Goal: Navigation & Orientation: Find specific page/section

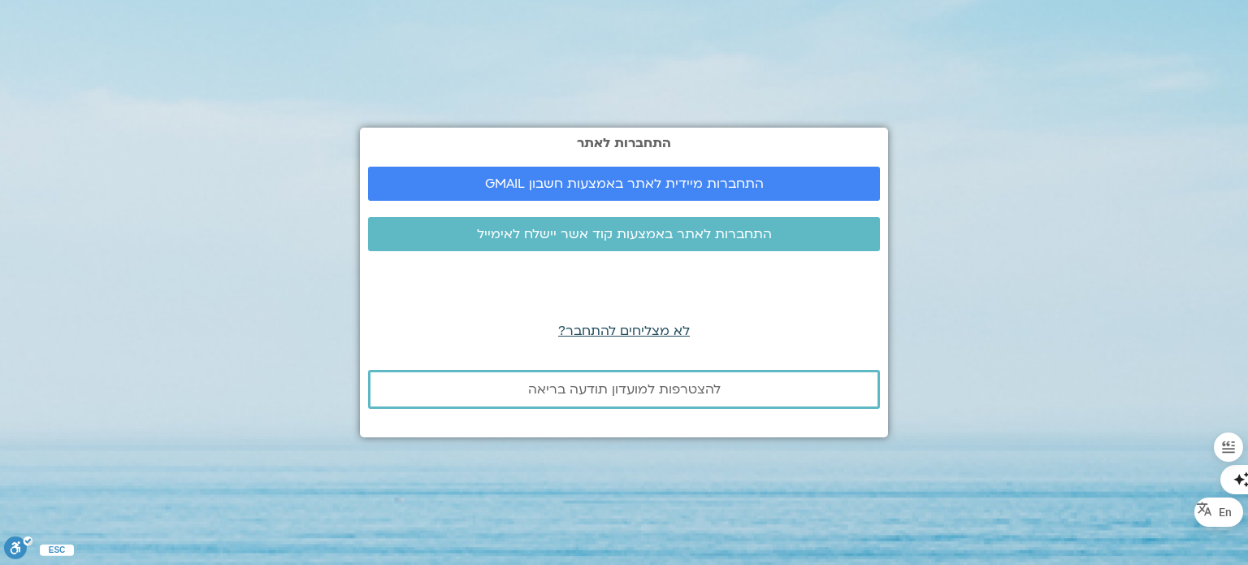
click at [674, 334] on span "לא מצליחים להתחבר?" at bounding box center [624, 331] width 132 height 18
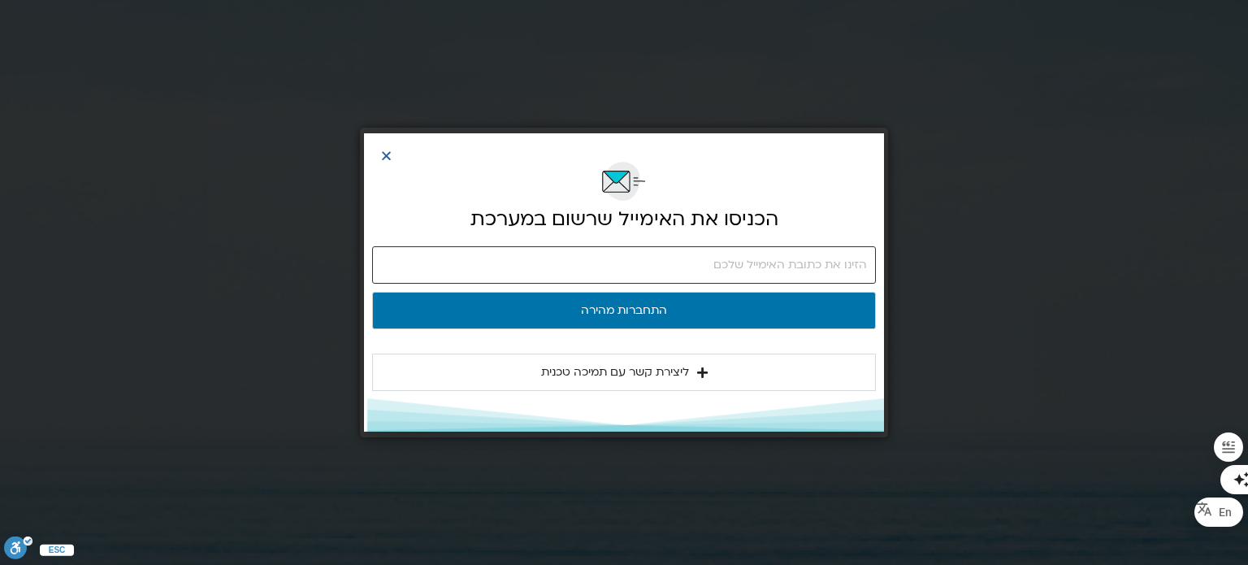
click at [671, 267] on input "email" at bounding box center [624, 264] width 504 height 37
type input "relocate4you@gmail.com"
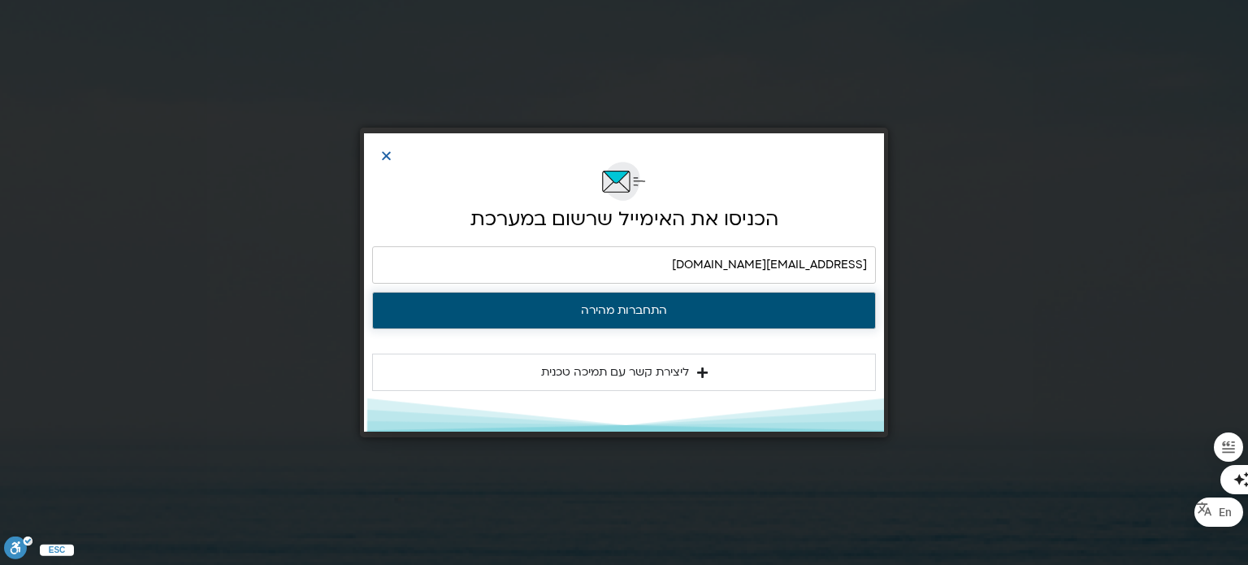
click at [676, 310] on button "התחברות מהירה" at bounding box center [624, 310] width 504 height 37
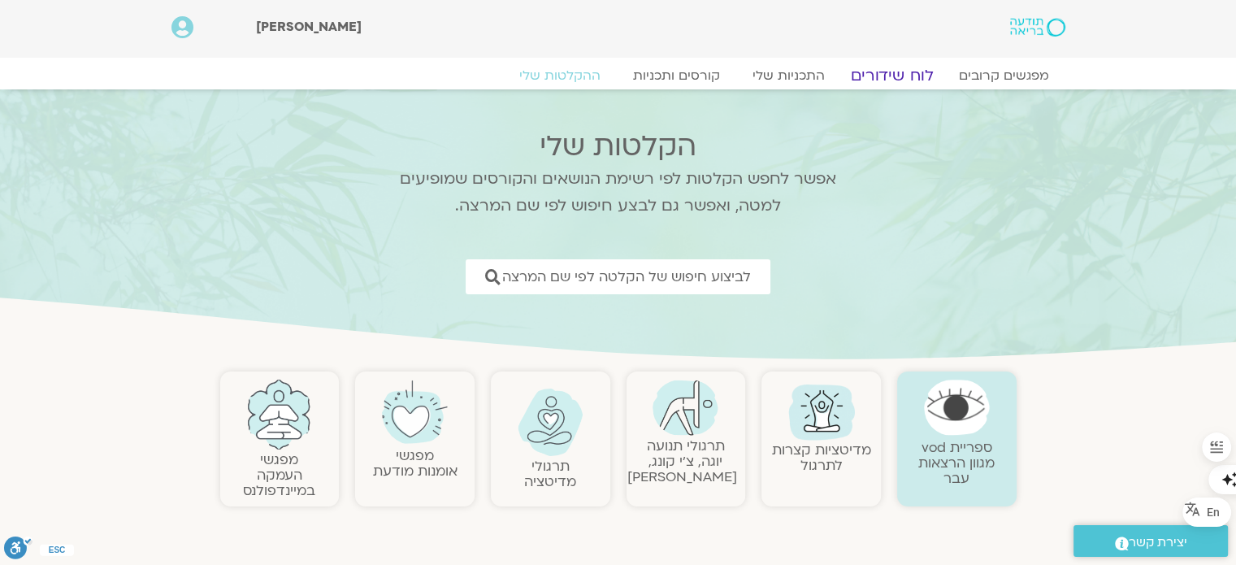
click at [906, 76] on link "לוח שידורים" at bounding box center [892, 76] width 122 height 20
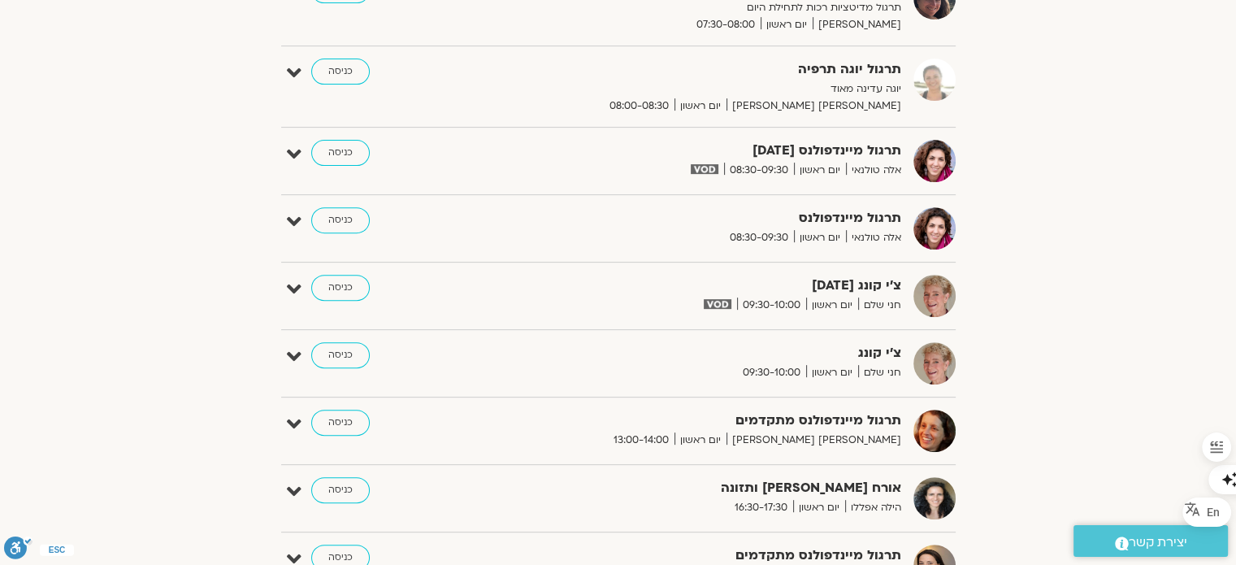
scroll to position [732, 0]
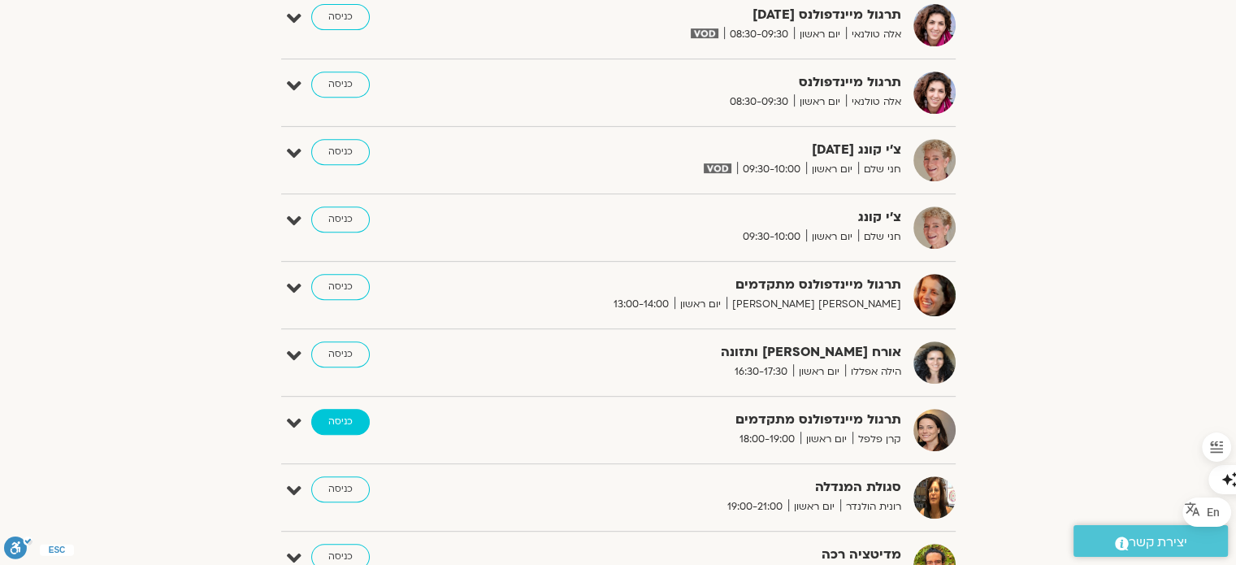
click at [341, 416] on link "כניסה" at bounding box center [340, 422] width 59 height 26
